Goal: Task Accomplishment & Management: Manage account settings

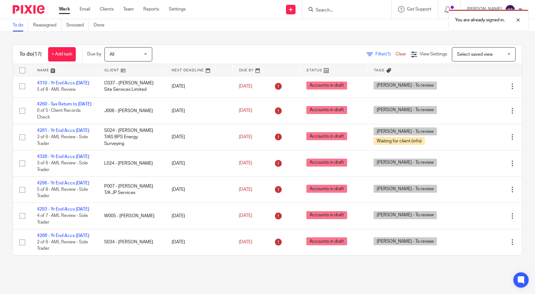
scroll to position [319, 0]
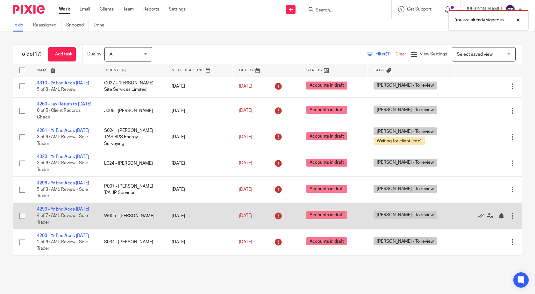
click at [69, 207] on link "4293 - Yr End Accs [DATE]" at bounding box center [63, 209] width 52 height 4
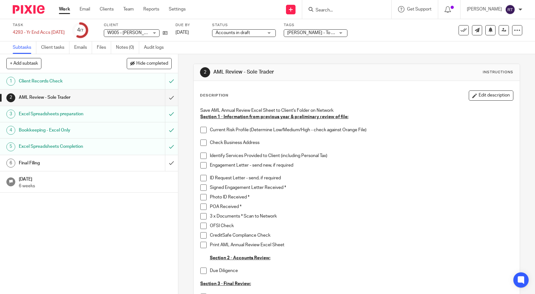
click at [274, 32] on div "Accounts in draft Accounts in draft" at bounding box center [244, 33] width 64 height 8
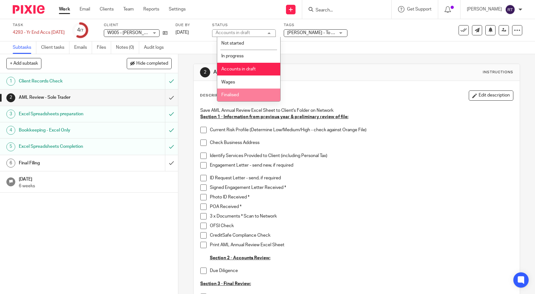
click at [235, 96] on span "Finalised" at bounding box center [230, 95] width 18 height 4
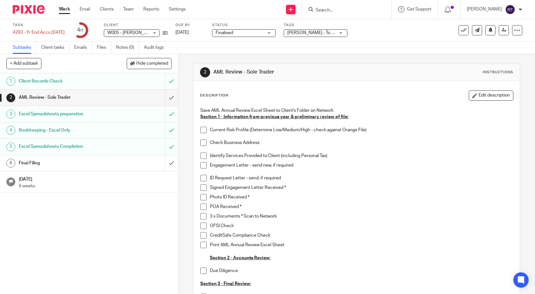
click at [345, 32] on div "[PERSON_NAME] - To review" at bounding box center [316, 33] width 64 height 8
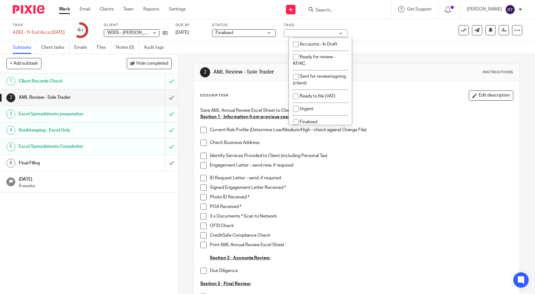
scroll to position [96, 0]
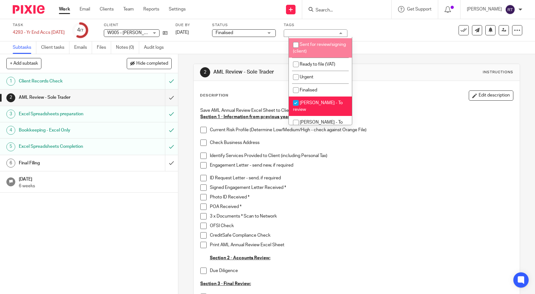
click at [301, 51] on input "checkbox" at bounding box center [296, 45] width 12 height 12
checkbox input "true"
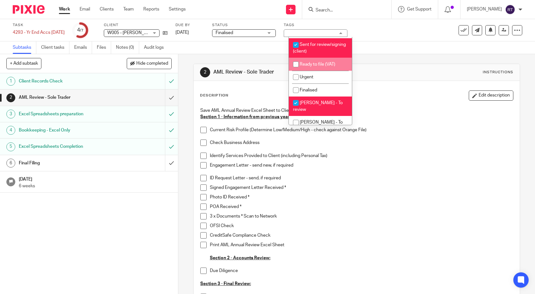
scroll to position [127, 0]
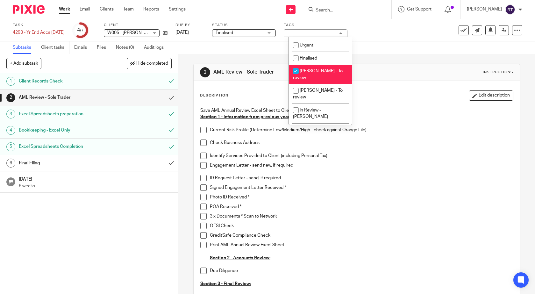
click at [296, 77] on input "checkbox" at bounding box center [296, 71] width 12 height 12
checkbox input "false"
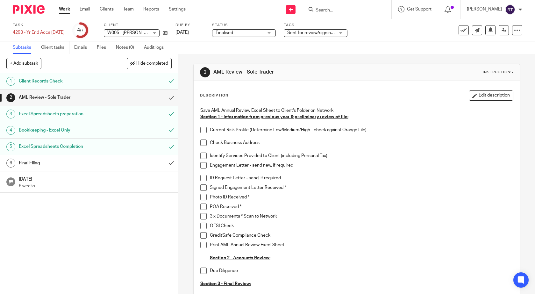
click at [349, 166] on p "Engagement Letter - send new, if required" at bounding box center [362, 165] width 304 height 6
click at [202, 130] on span at bounding box center [203, 130] width 6 height 6
click at [202, 142] on span at bounding box center [203, 143] width 6 height 6
click at [202, 157] on span at bounding box center [203, 156] width 6 height 6
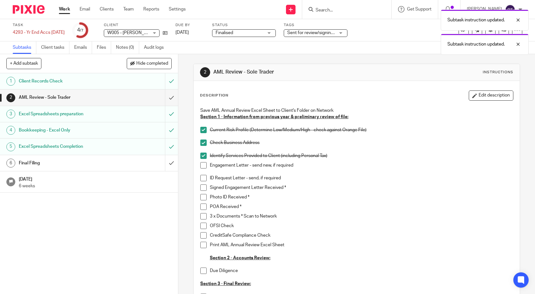
click at [203, 165] on span at bounding box center [203, 165] width 6 height 6
click at [201, 180] on span at bounding box center [203, 178] width 6 height 6
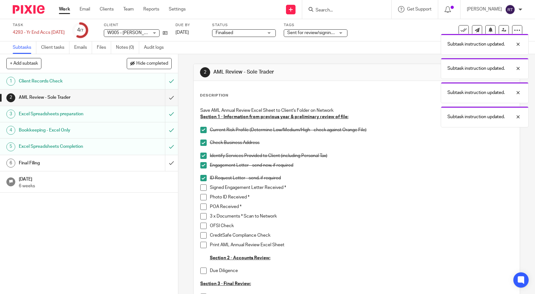
click at [201, 189] on span at bounding box center [203, 187] width 6 height 6
click at [202, 197] on span at bounding box center [203, 197] width 6 height 6
click at [204, 207] on span at bounding box center [203, 207] width 6 height 6
drag, startPoint x: 203, startPoint y: 214, endPoint x: 201, endPoint y: 217, distance: 3.3
click at [203, 215] on span at bounding box center [203, 216] width 6 height 6
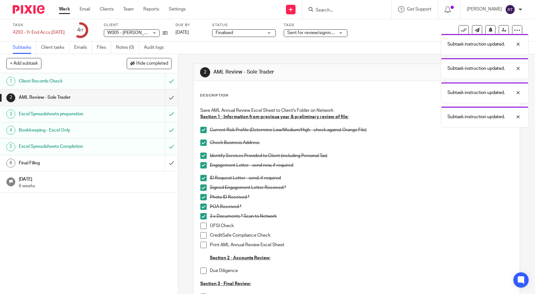
click at [202, 225] on span at bounding box center [203, 226] width 6 height 6
click at [202, 236] on span at bounding box center [203, 235] width 6 height 6
click at [202, 246] on span at bounding box center [203, 245] width 6 height 6
click at [202, 271] on span at bounding box center [203, 271] width 6 height 6
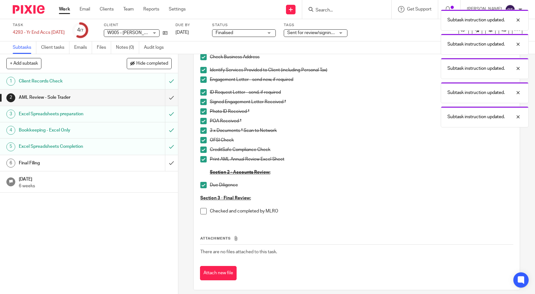
scroll to position [91, 0]
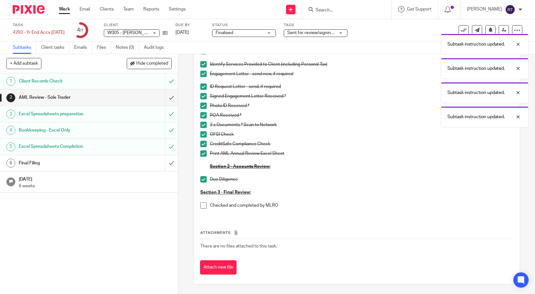
click at [202, 207] on span at bounding box center [203, 205] width 6 height 6
click at [166, 99] on input "submit" at bounding box center [89, 98] width 178 height 16
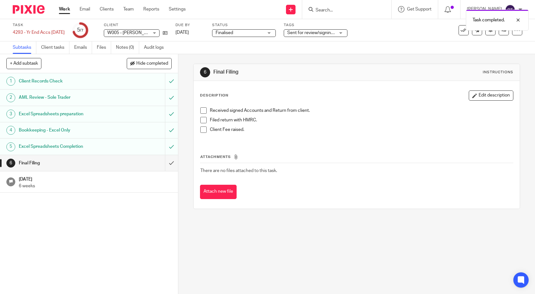
click at [202, 130] on span at bounding box center [203, 129] width 6 height 6
click at [64, 9] on link "Work" at bounding box center [64, 9] width 11 height 6
